Goal: Transaction & Acquisition: Download file/media

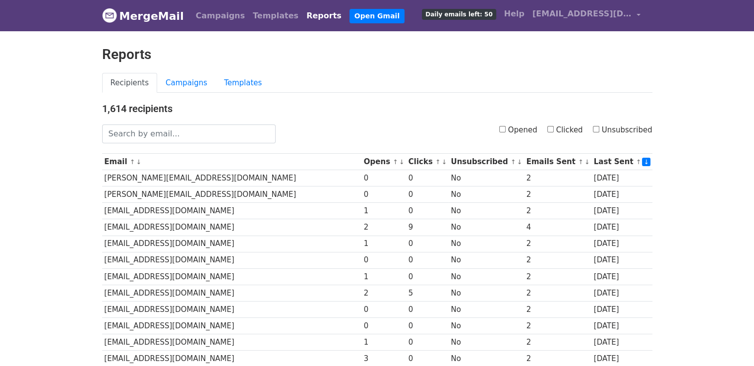
click at [558, 127] on label "Clicked" at bounding box center [565, 129] width 36 height 11
click at [554, 127] on input "Clicked" at bounding box center [550, 129] width 6 height 6
checkbox input "true"
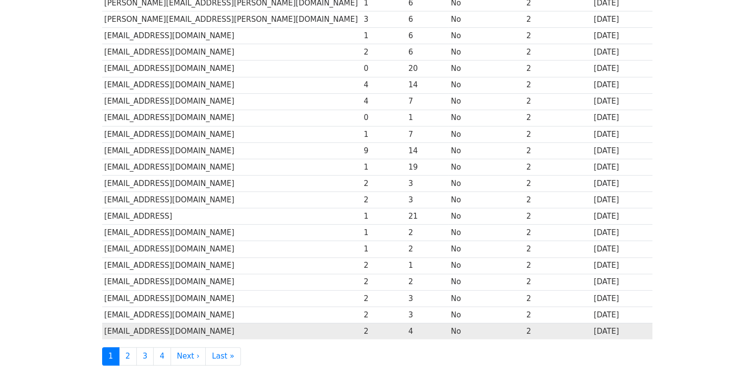
scroll to position [438, 0]
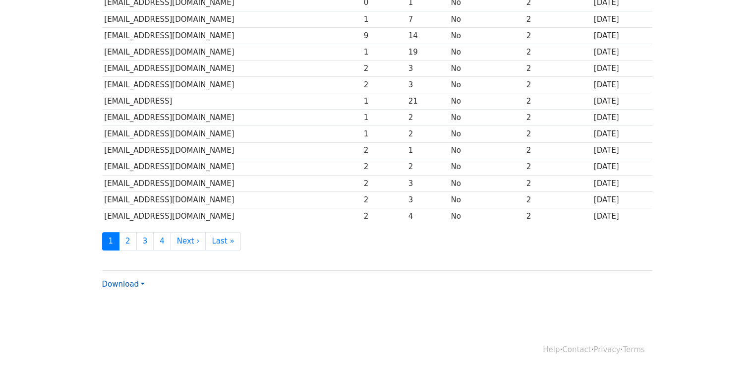
click at [121, 281] on link "Download" at bounding box center [123, 283] width 43 height 9
click at [122, 295] on link "CSV" at bounding box center [142, 303] width 78 height 16
